Goal: Transaction & Acquisition: Purchase product/service

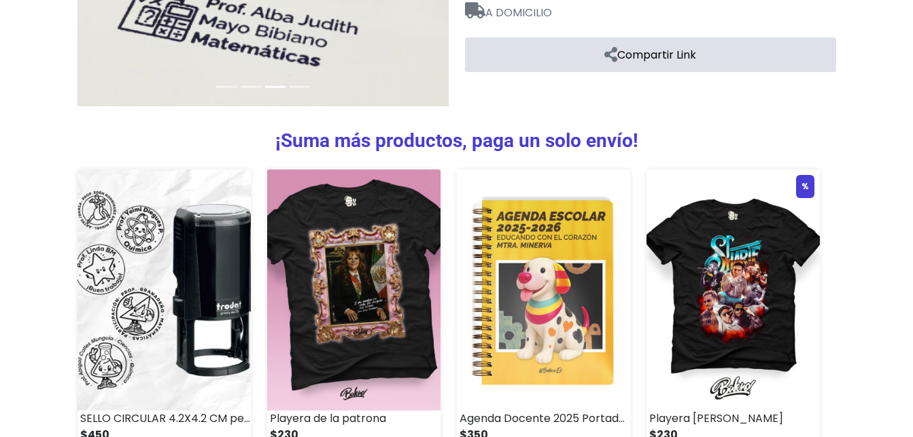
scroll to position [544, 0]
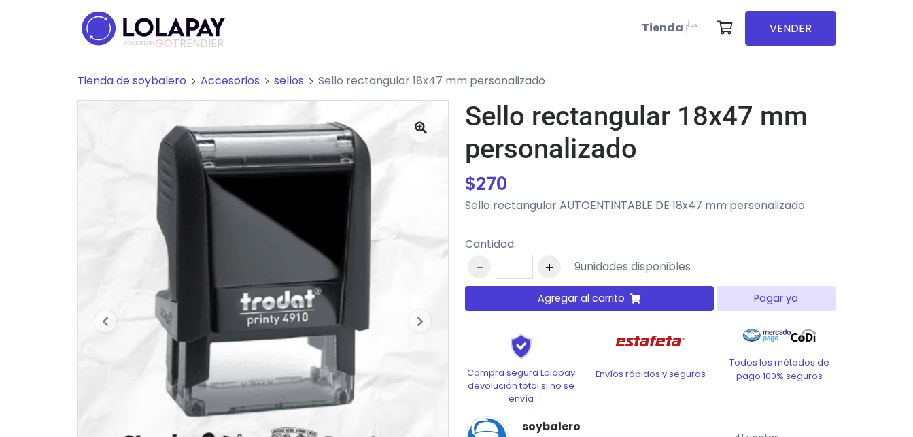
scroll to position [46, 0]
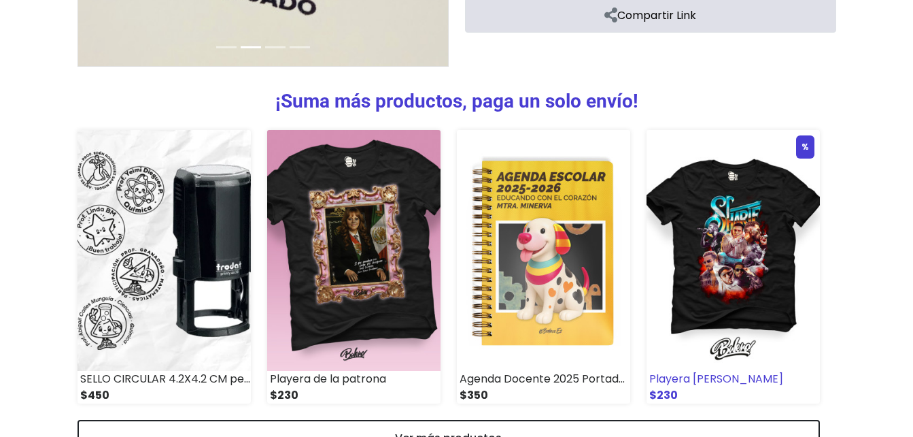
scroll to position [544, 0]
